Goal: Task Accomplishment & Management: Manage account settings

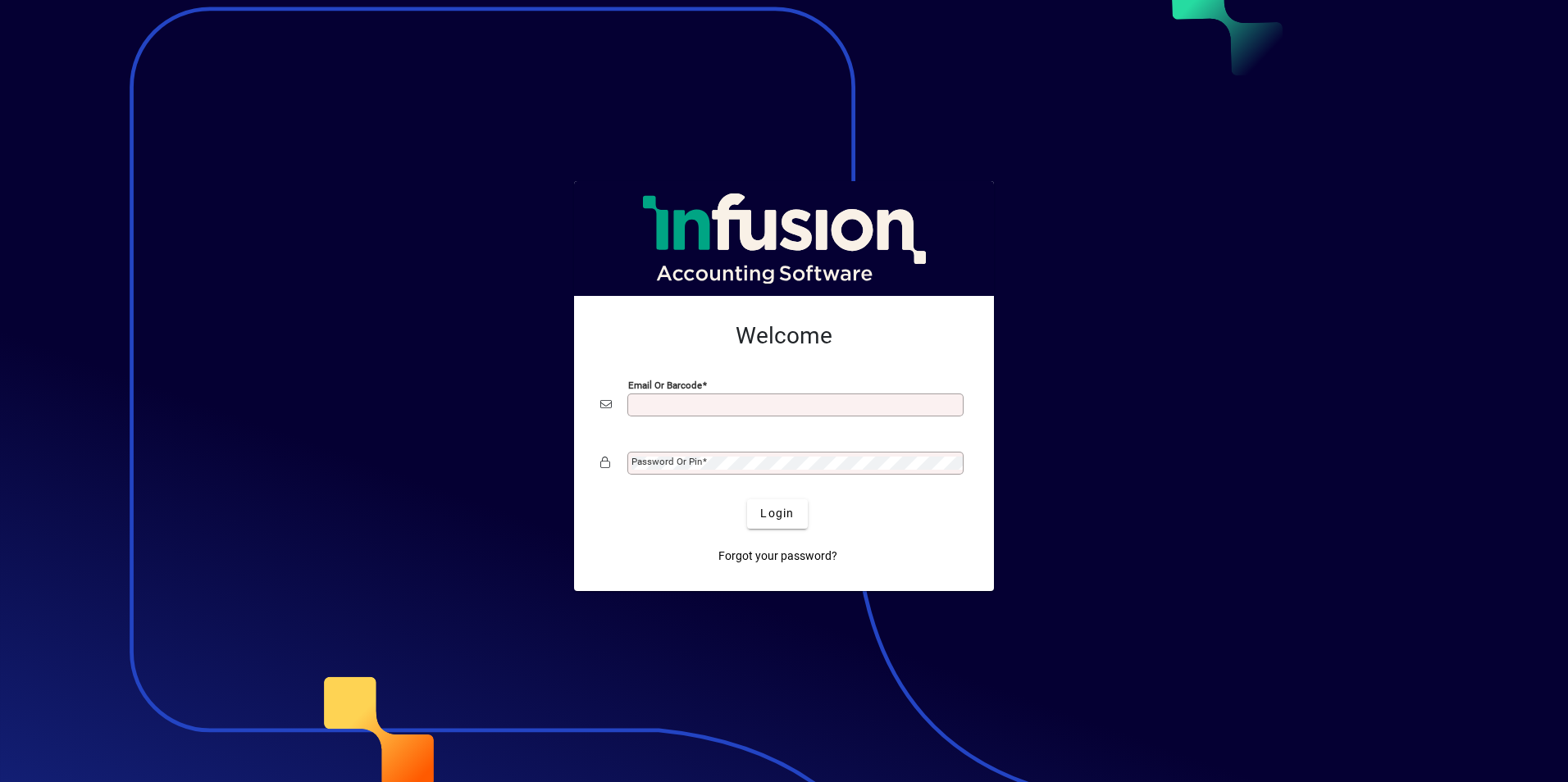
click at [665, 405] on input "Email or Barcode" at bounding box center [797, 405] width 331 height 13
type input "**********"
click at [665, 459] on mat-label "Password or Pin" at bounding box center [666, 462] width 70 height 12
click at [769, 517] on span "Login" at bounding box center [776, 513] width 33 height 18
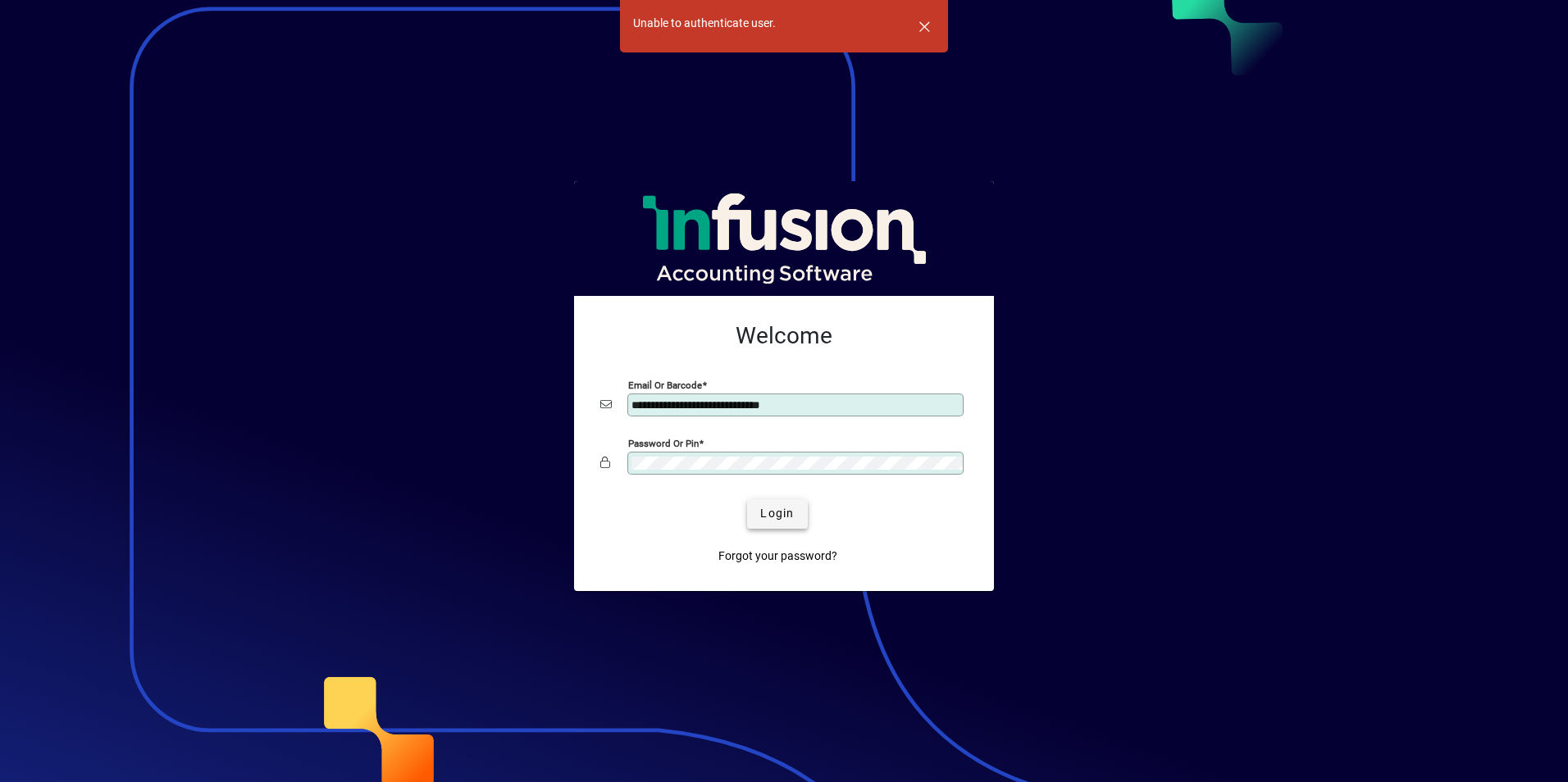
click at [765, 518] on span "Login" at bounding box center [776, 513] width 33 height 18
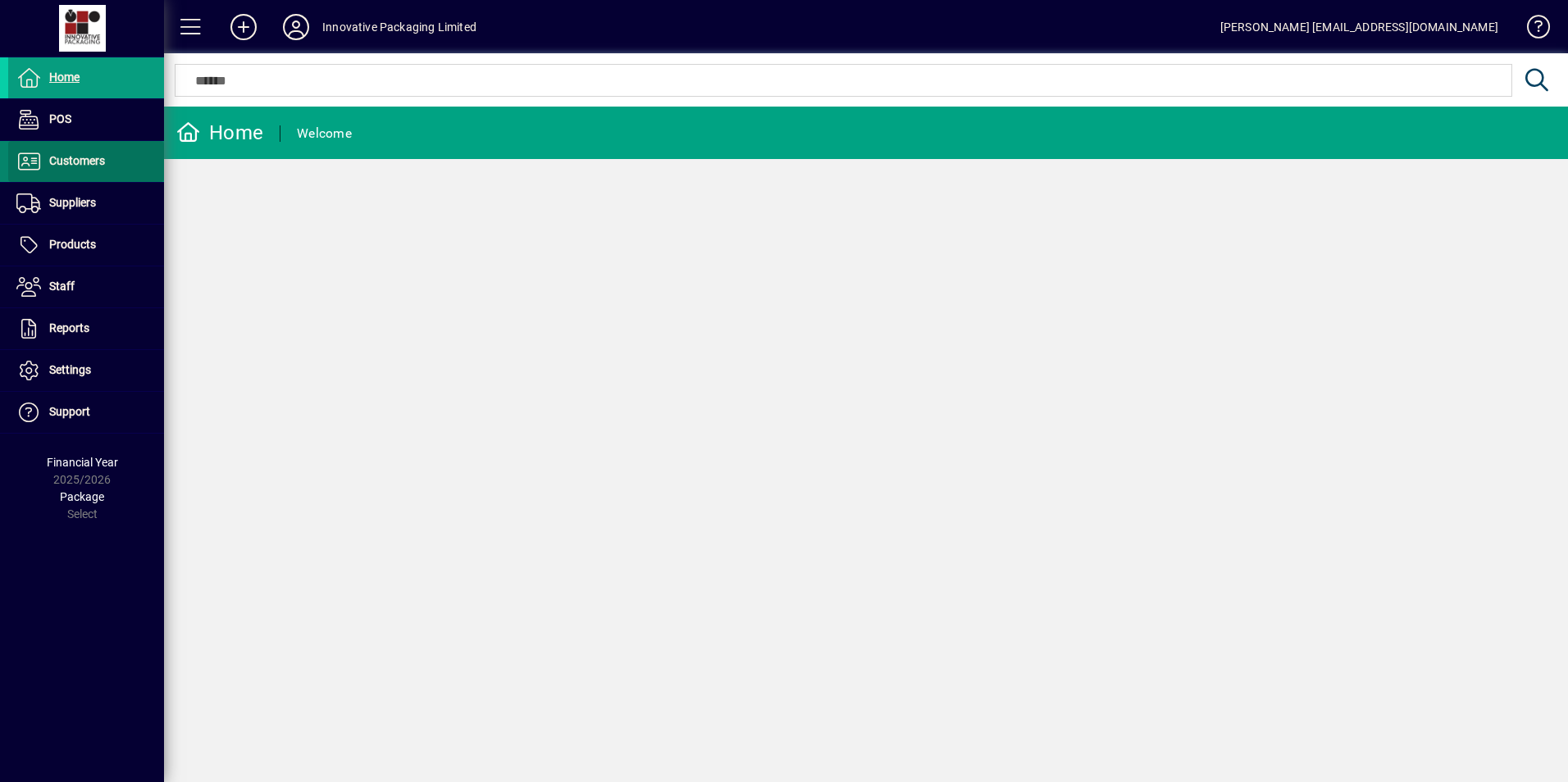
click at [80, 166] on span "Customers" at bounding box center [77, 161] width 56 height 13
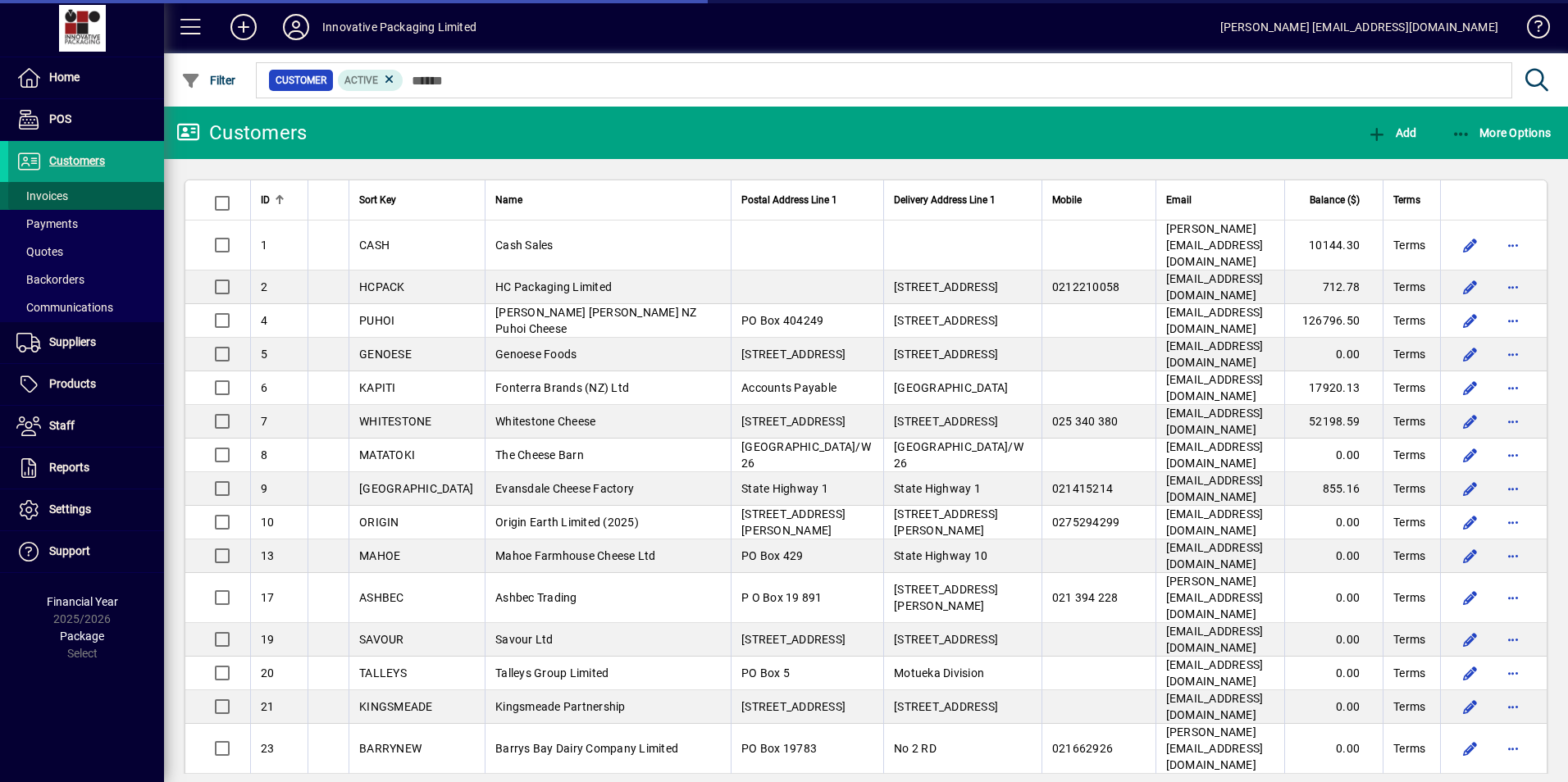
click at [52, 201] on span "Invoices" at bounding box center [43, 196] width 52 height 13
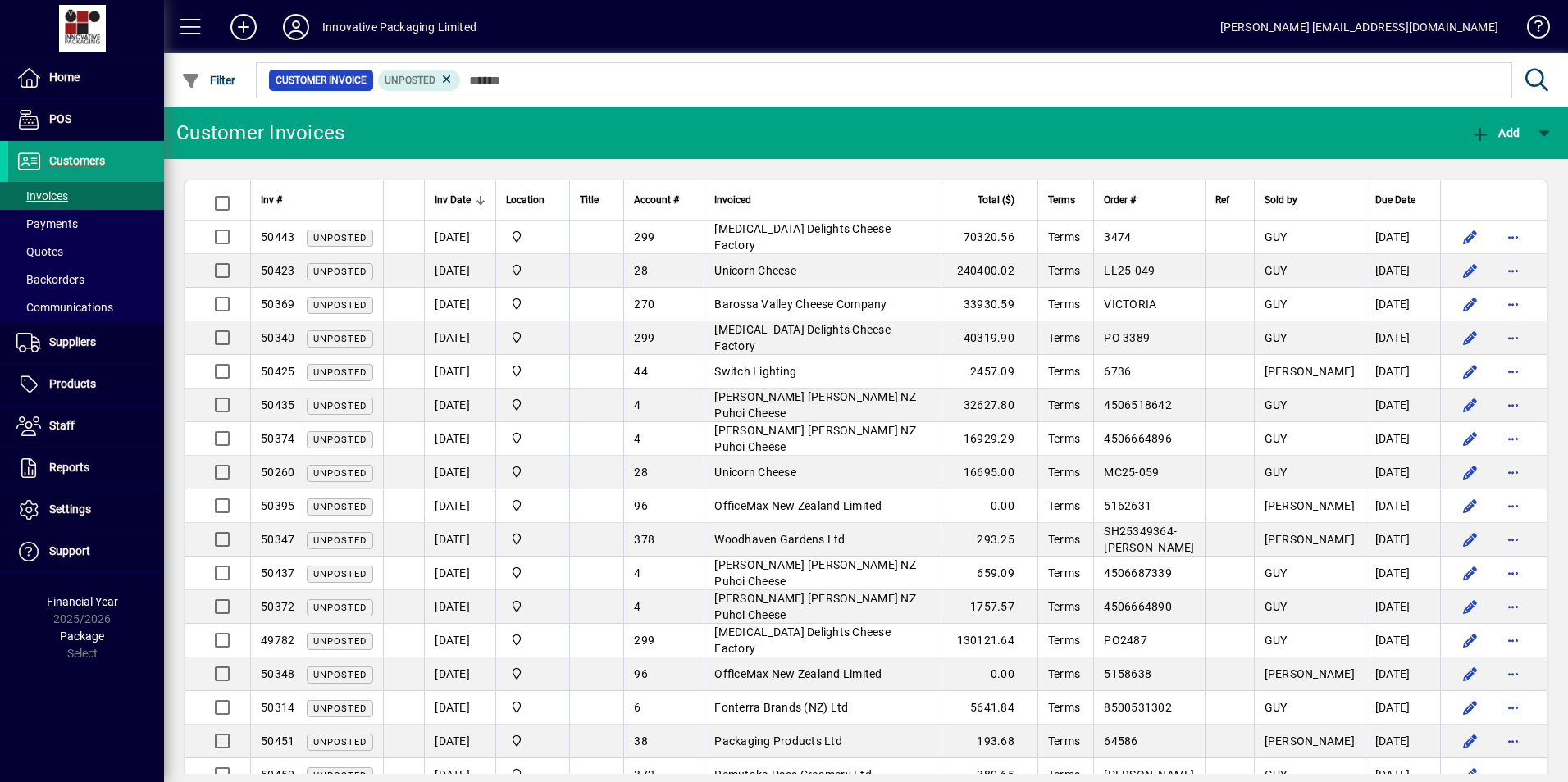
click at [482, 200] on div at bounding box center [483, 203] width 5 height 5
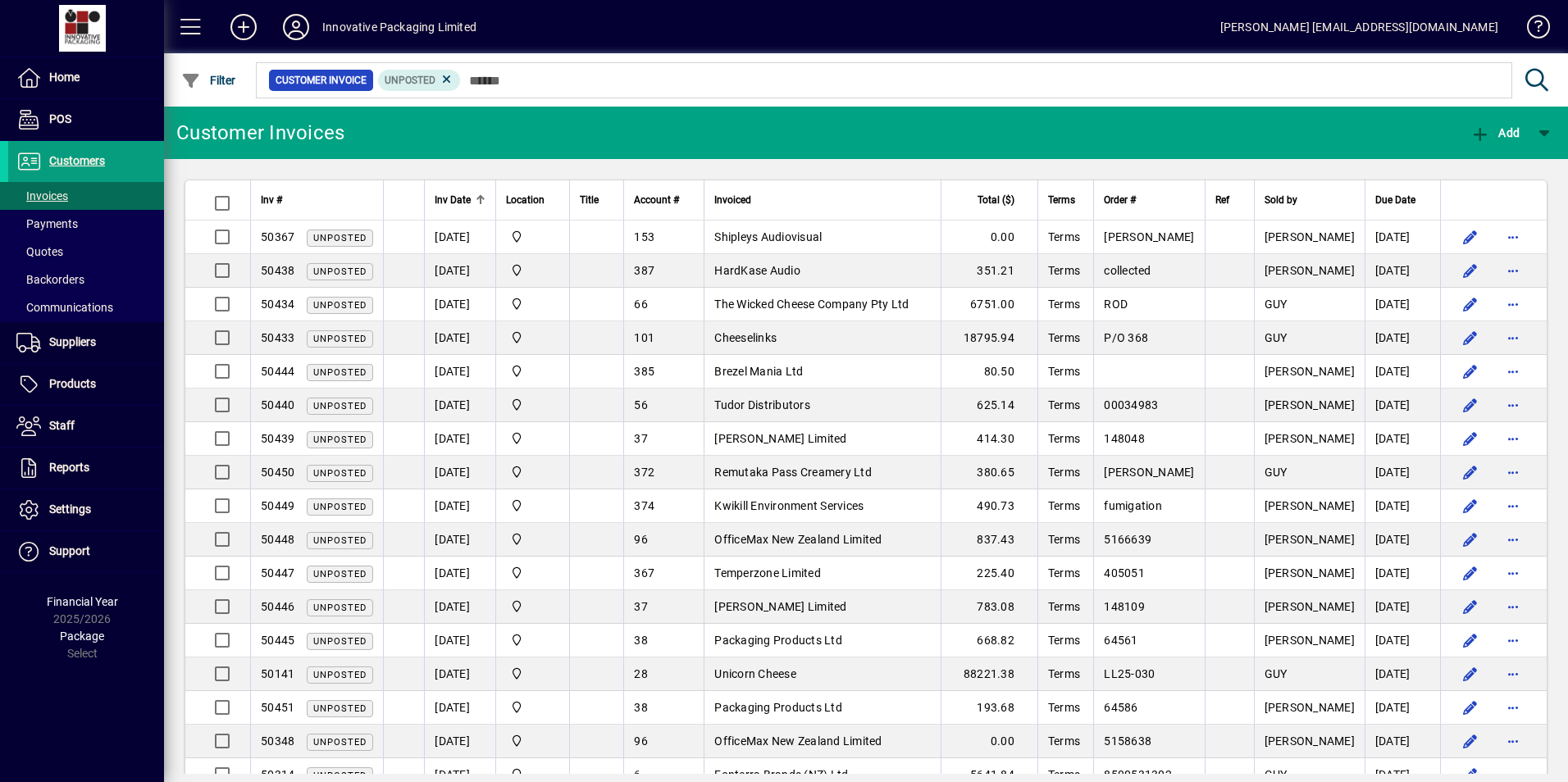
click at [289, 19] on icon at bounding box center [296, 27] width 33 height 26
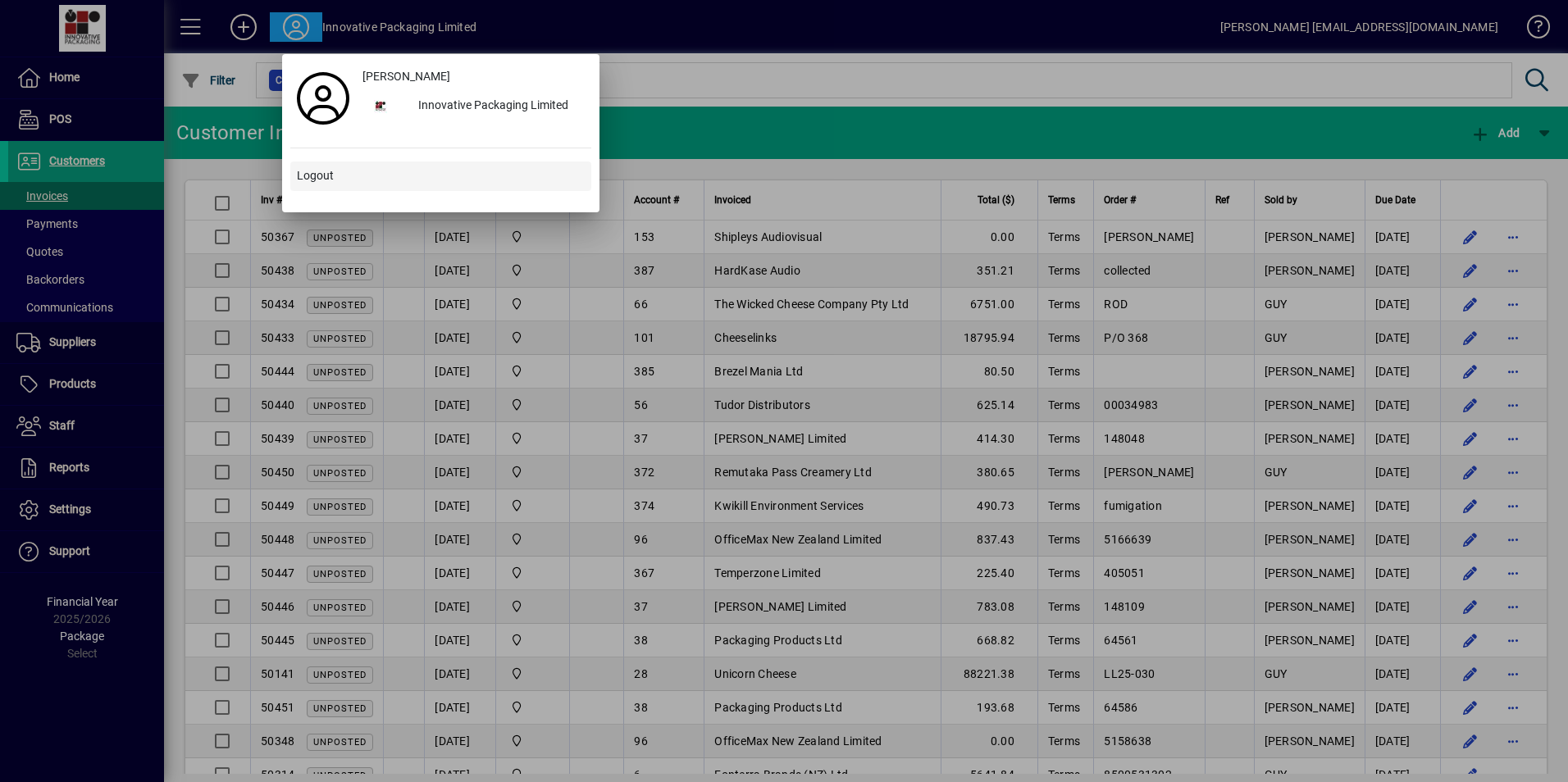
click at [330, 173] on span "Logout" at bounding box center [316, 175] width 37 height 18
